Goal: Transaction & Acquisition: Obtain resource

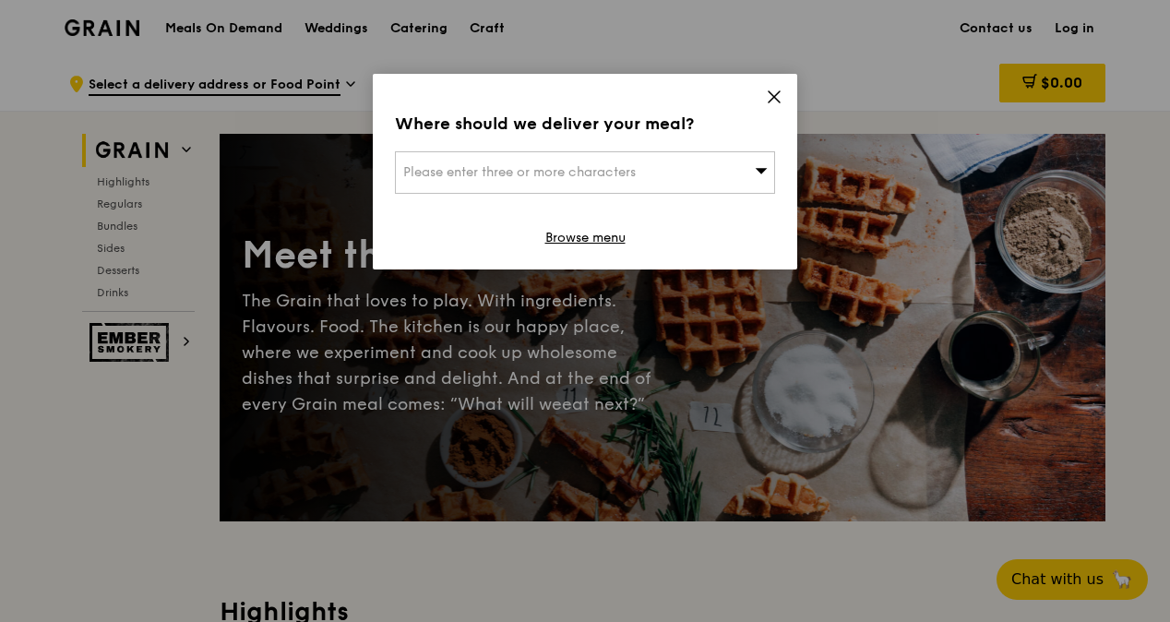
click at [776, 94] on icon at bounding box center [773, 96] width 11 height 11
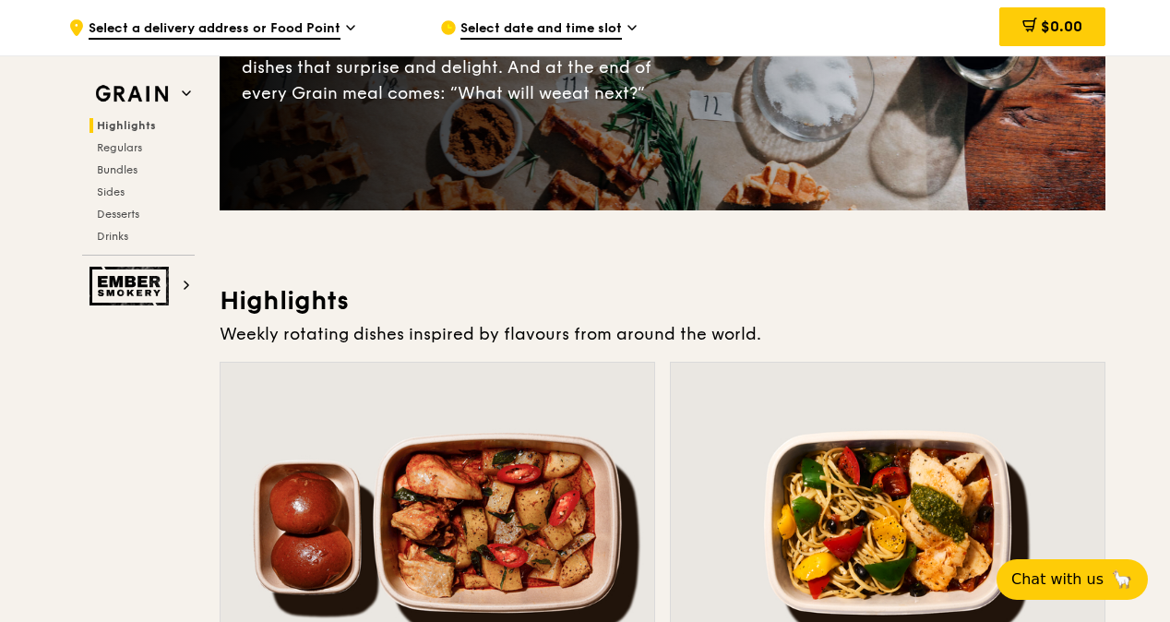
scroll to position [315, 0]
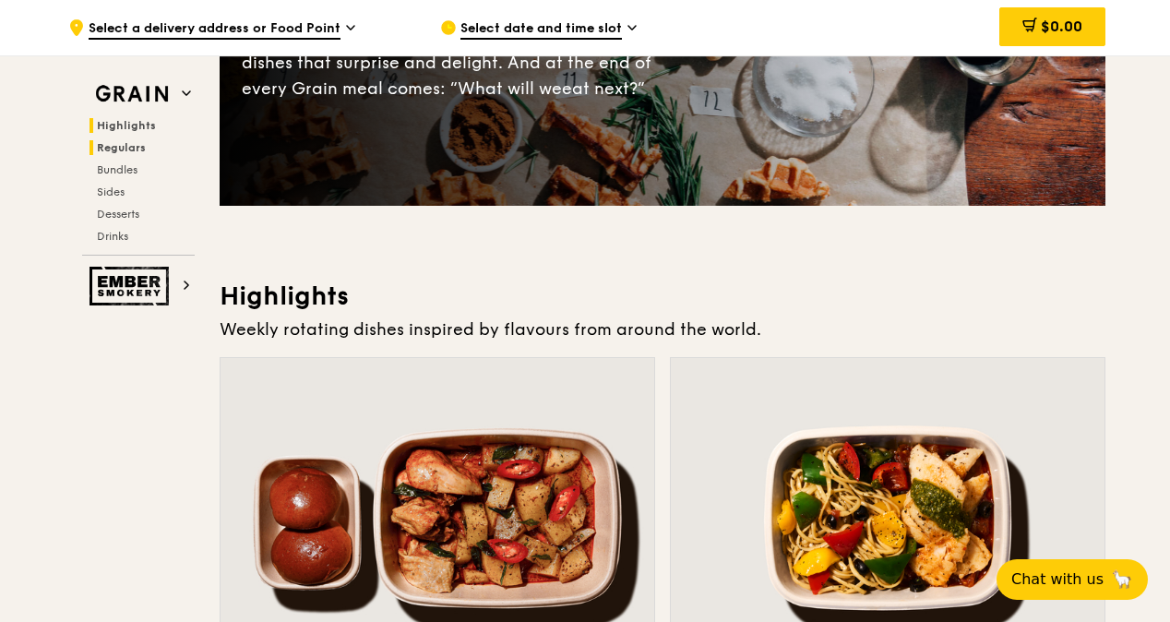
click at [118, 142] on span "Regulars" at bounding box center [121, 147] width 49 height 13
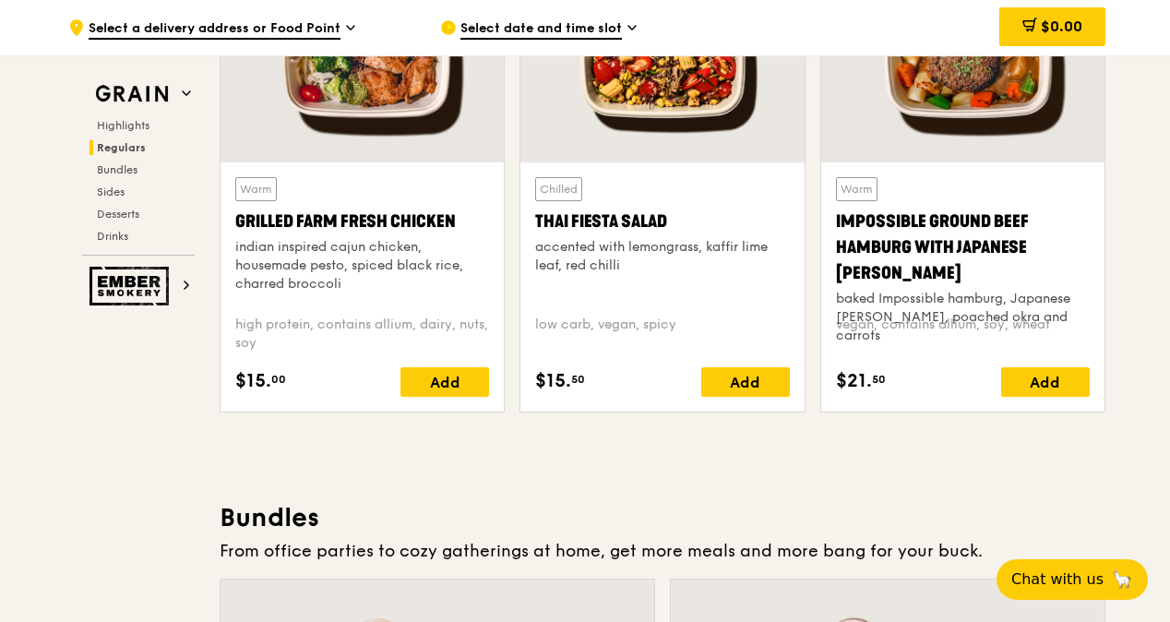
scroll to position [2235, 0]
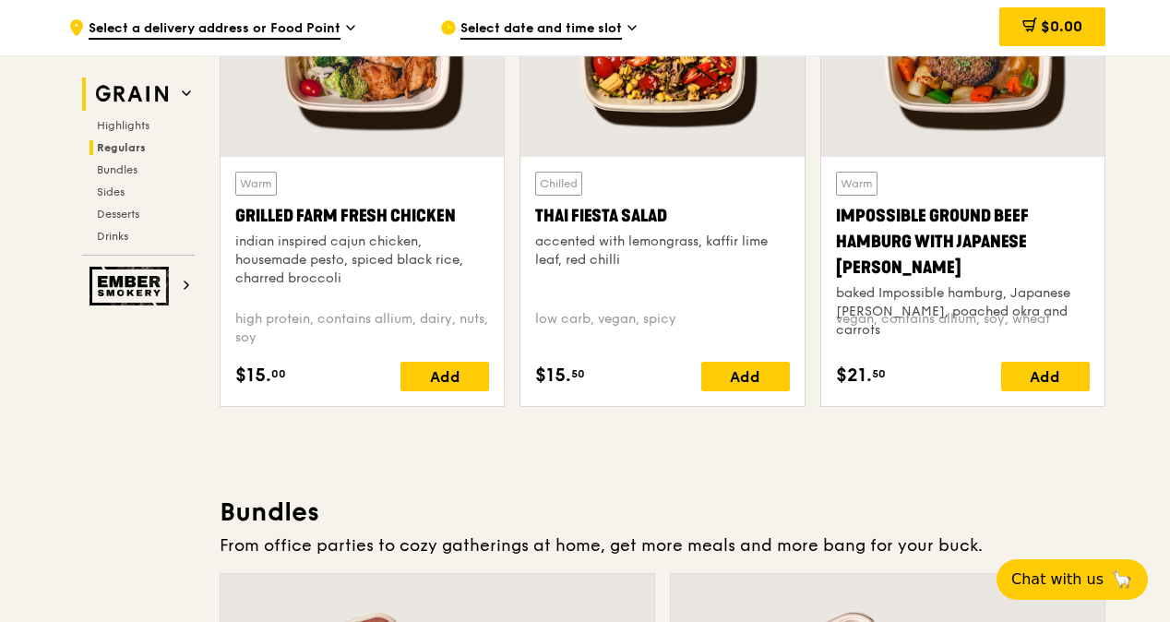
click at [189, 91] on icon at bounding box center [186, 93] width 9 height 9
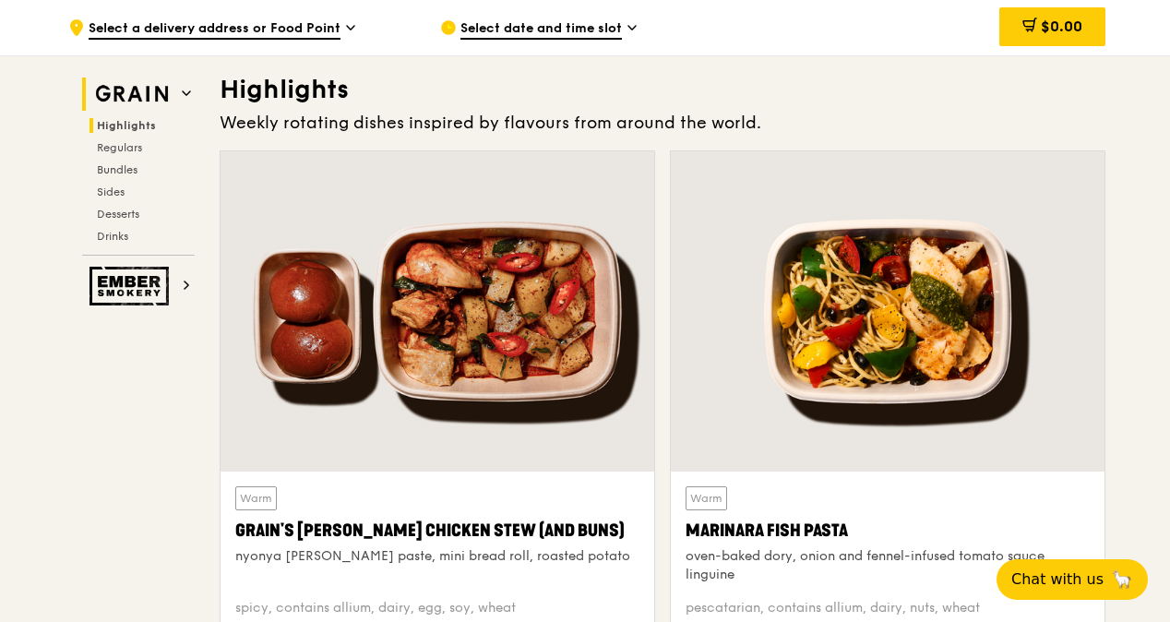
scroll to position [520, 0]
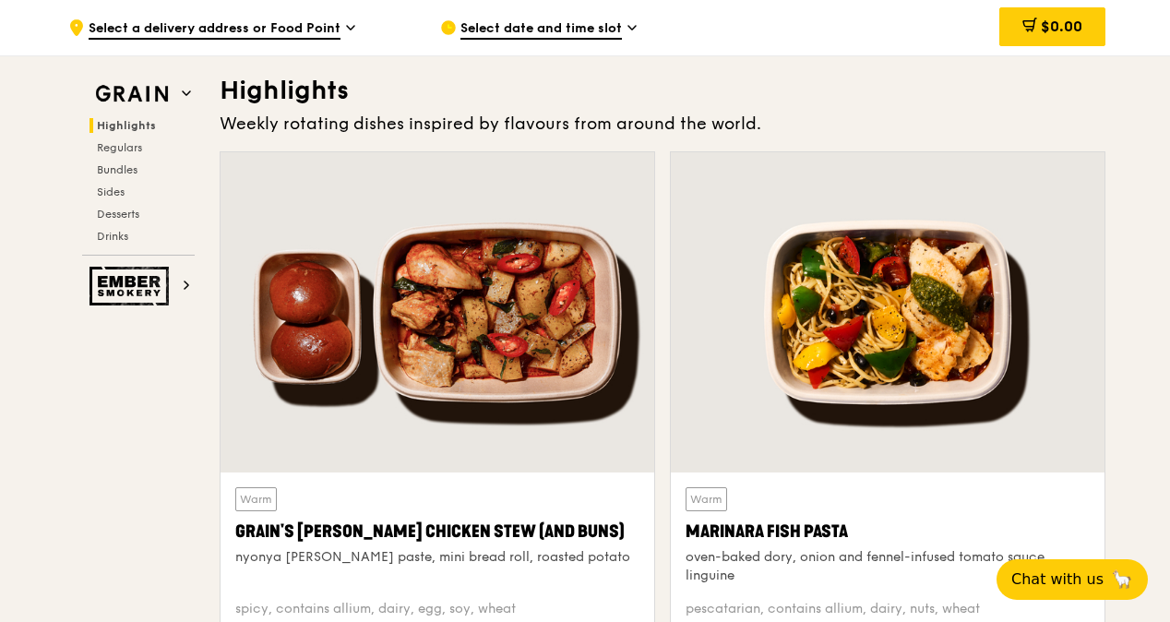
click at [349, 26] on icon at bounding box center [350, 27] width 9 height 17
click at [140, 167] on h2 "Bundles" at bounding box center [141, 169] width 105 height 15
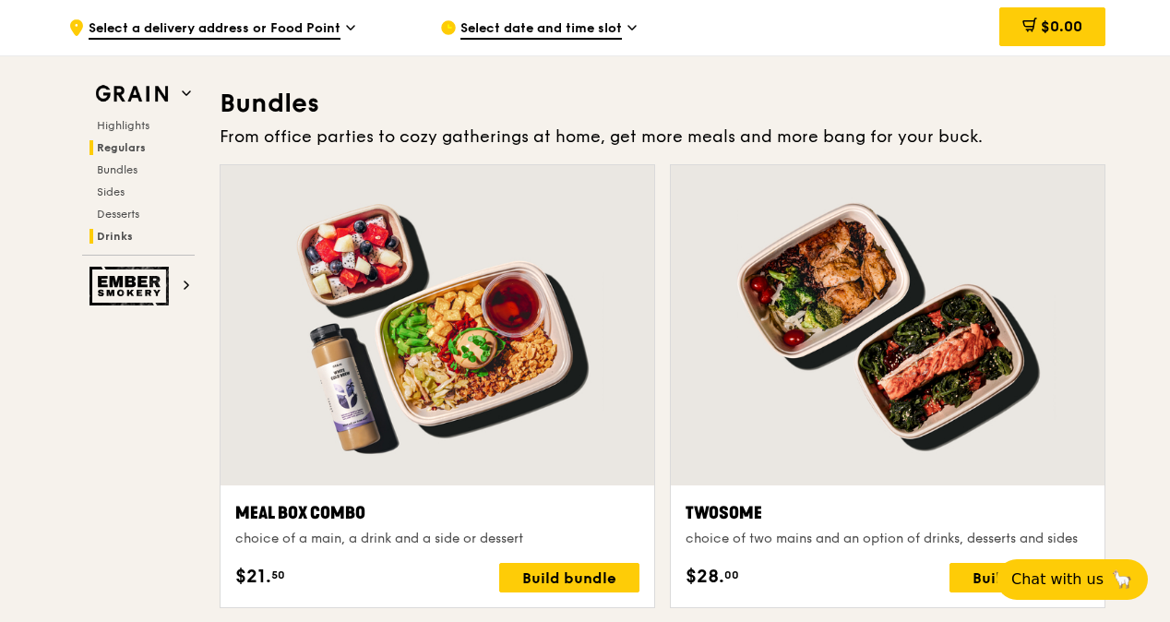
scroll to position [2657, 0]
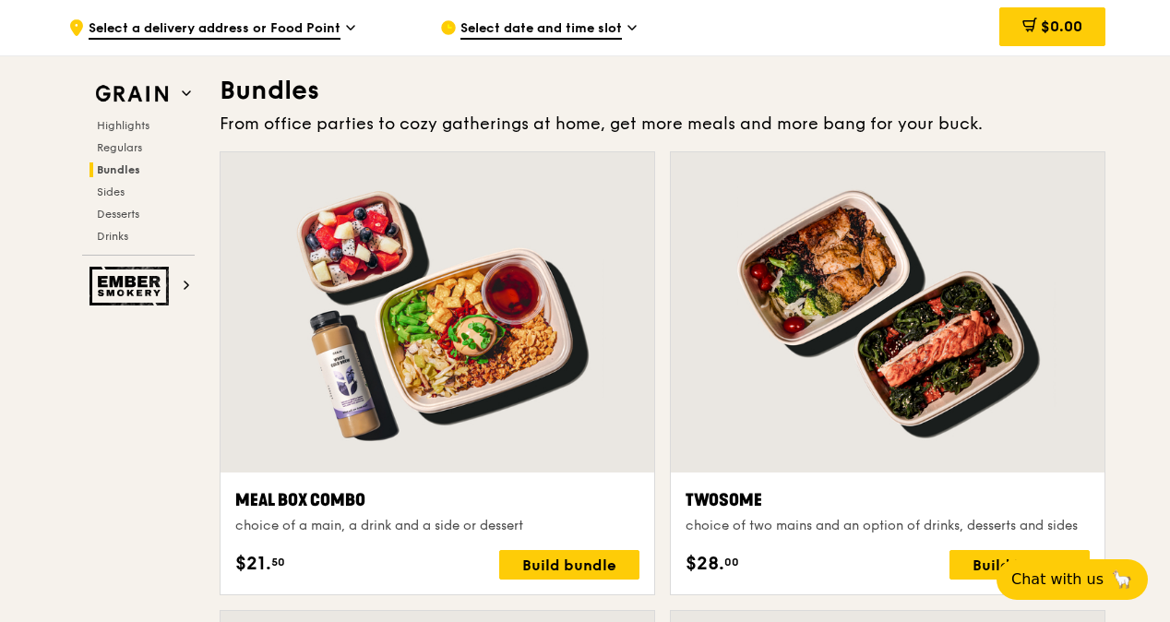
click at [121, 220] on div "Highlights Regulars Bundles Sides Desserts Drinks" at bounding box center [138, 180] width 113 height 125
click at [124, 132] on div "Highlights Regulars Bundles Sides Desserts Drinks" at bounding box center [138, 180] width 113 height 125
click at [121, 119] on span "Highlights" at bounding box center [126, 125] width 59 height 13
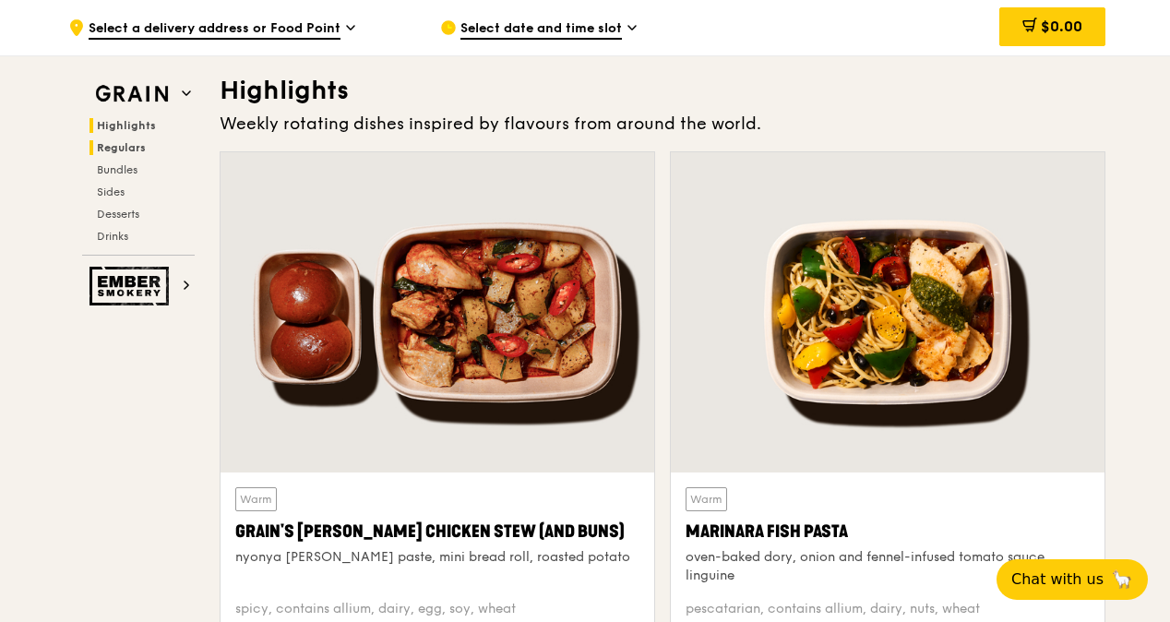
click at [120, 143] on span "Regulars" at bounding box center [121, 147] width 49 height 13
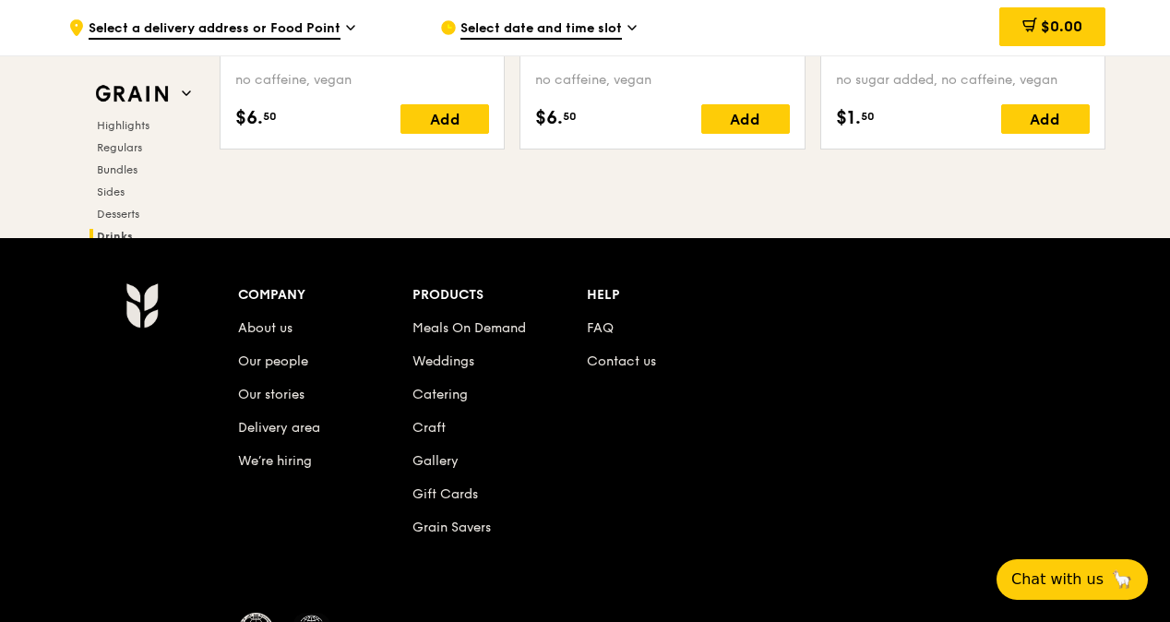
scroll to position [7844, 0]
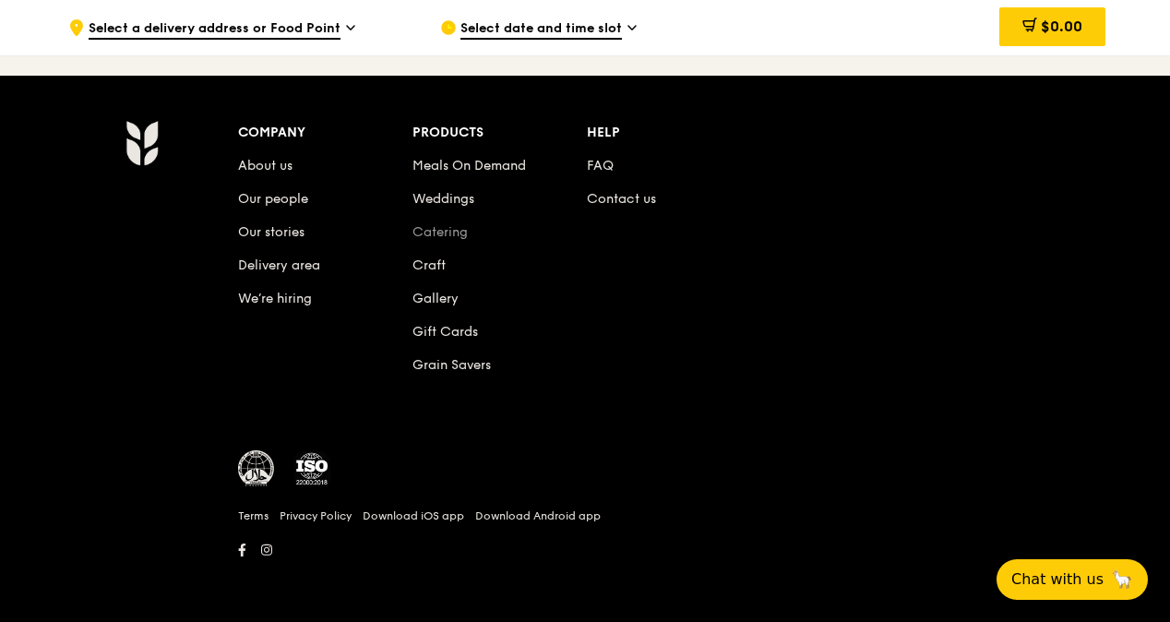
click at [453, 232] on link "Catering" at bounding box center [439, 232] width 55 height 16
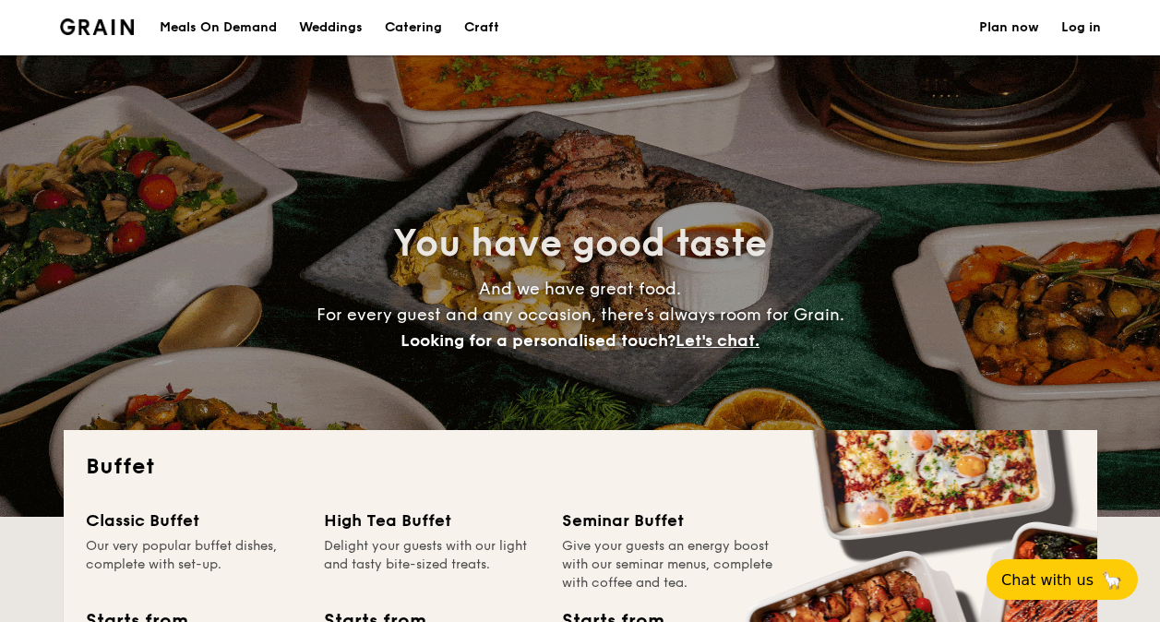
select select
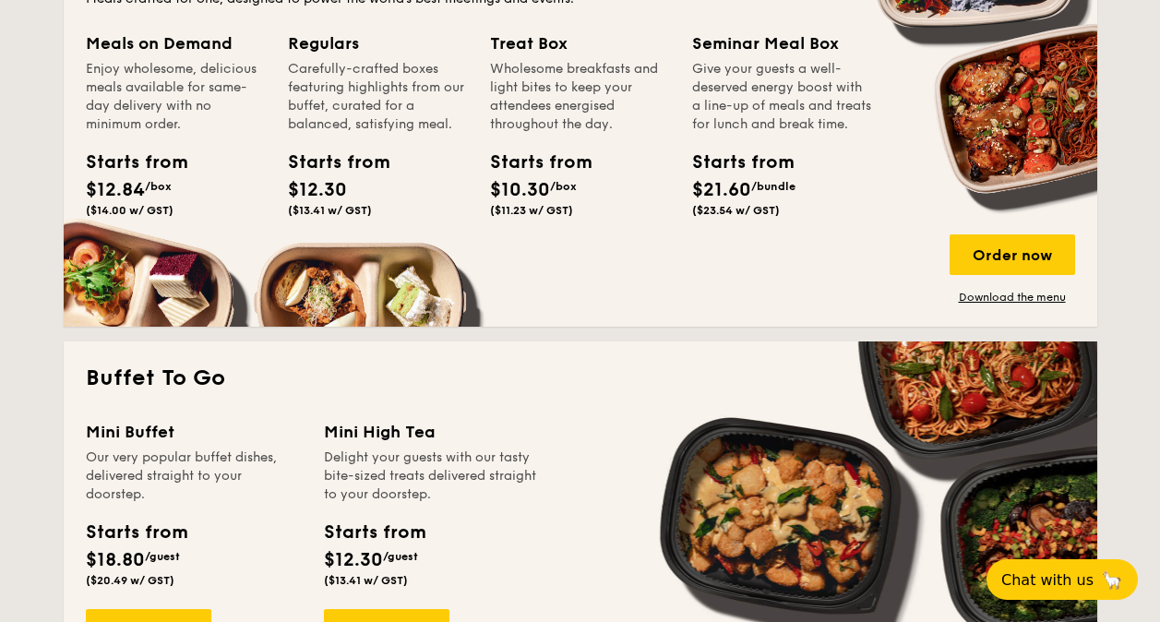
scroll to position [903, 0]
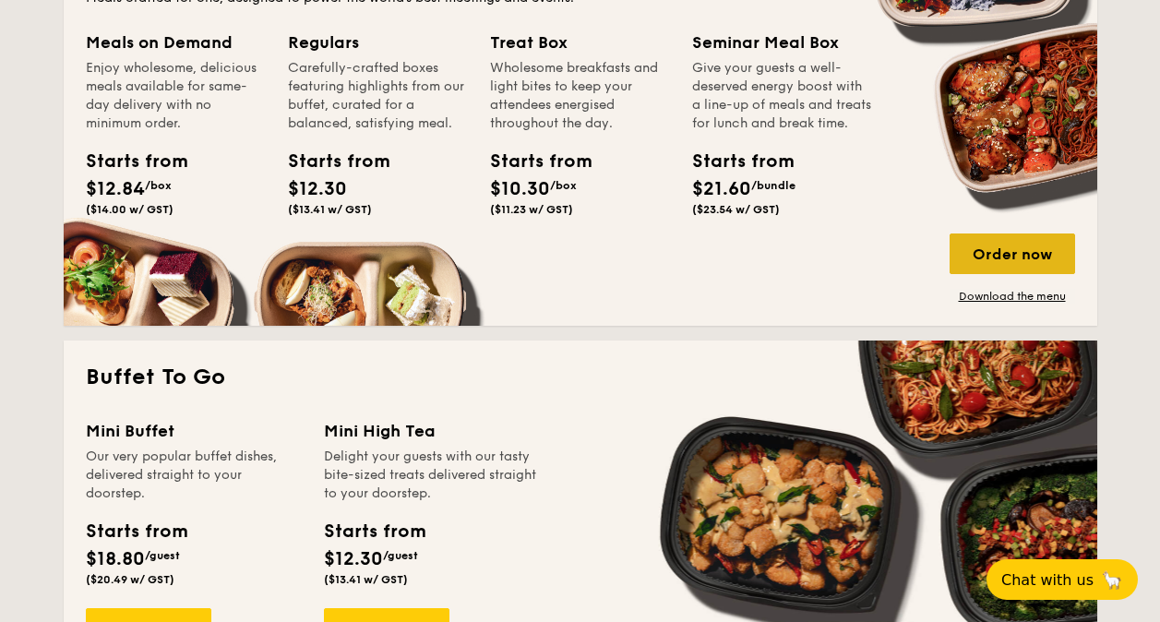
click at [994, 251] on div "Order now" at bounding box center [1011, 253] width 125 height 41
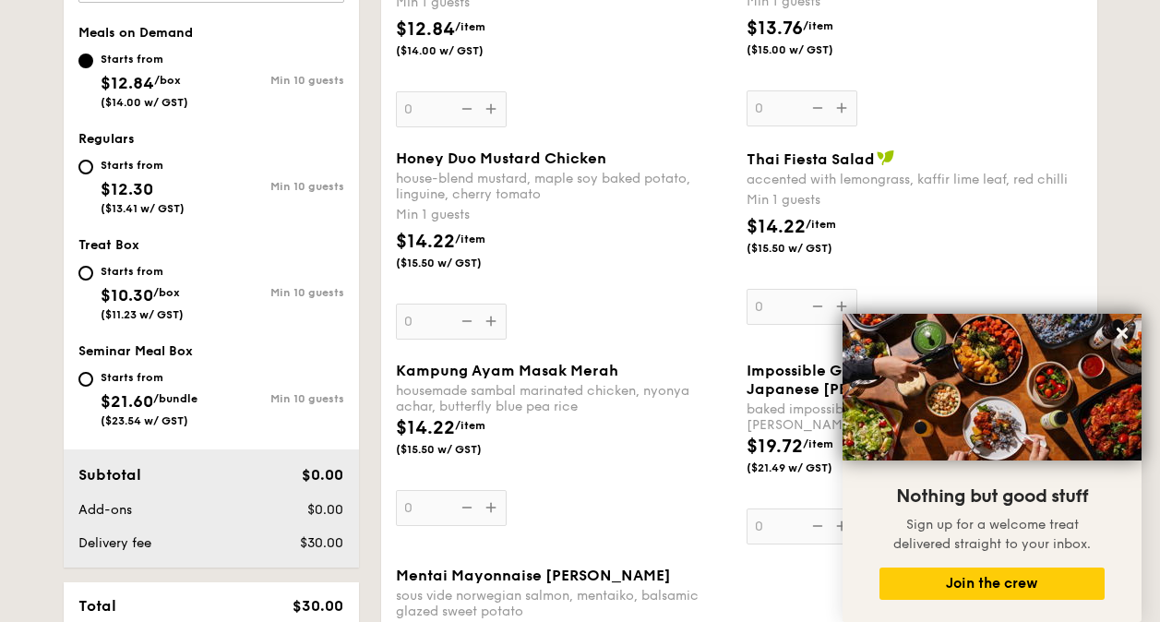
scroll to position [661, 0]
